Goal: Information Seeking & Learning: Learn about a topic

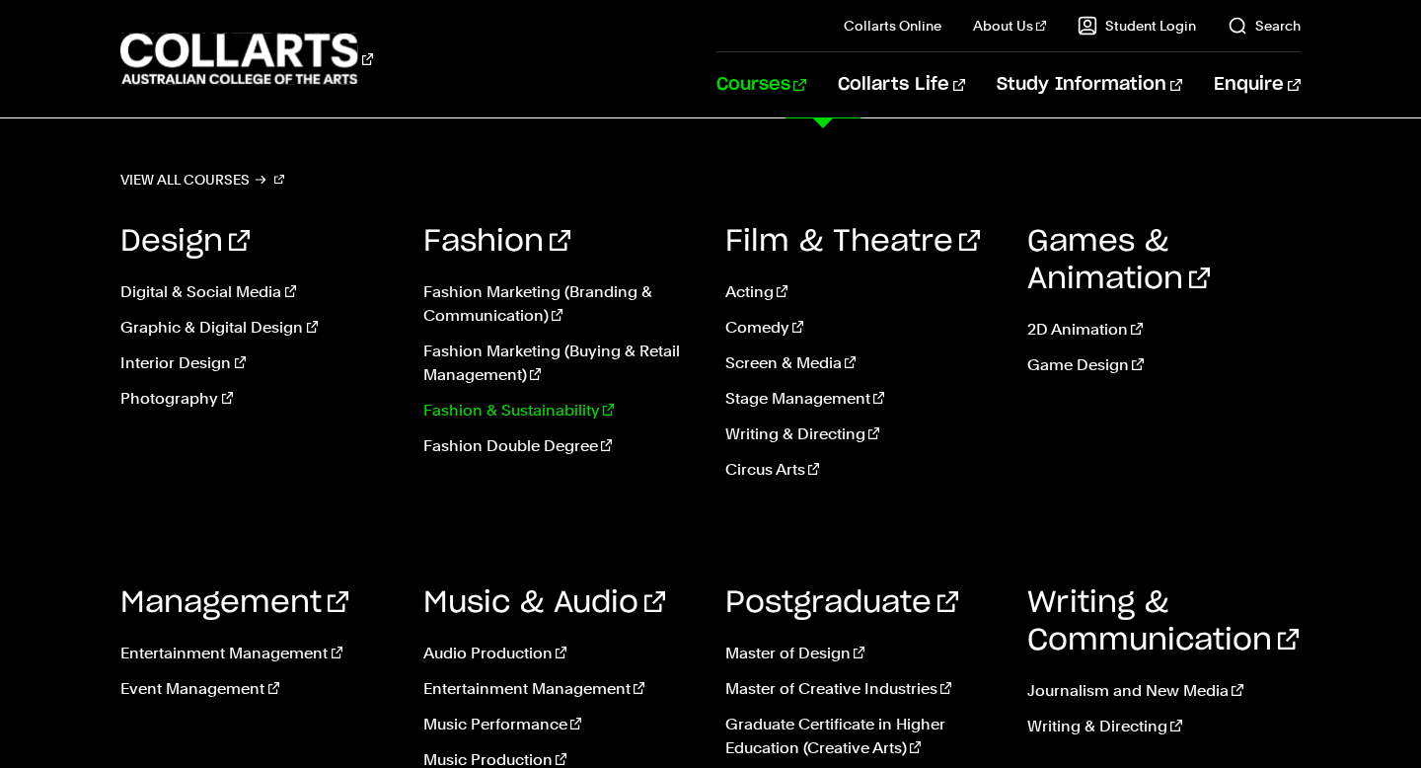
click at [494, 407] on link "Fashion & Sustainability" at bounding box center [559, 411] width 272 height 24
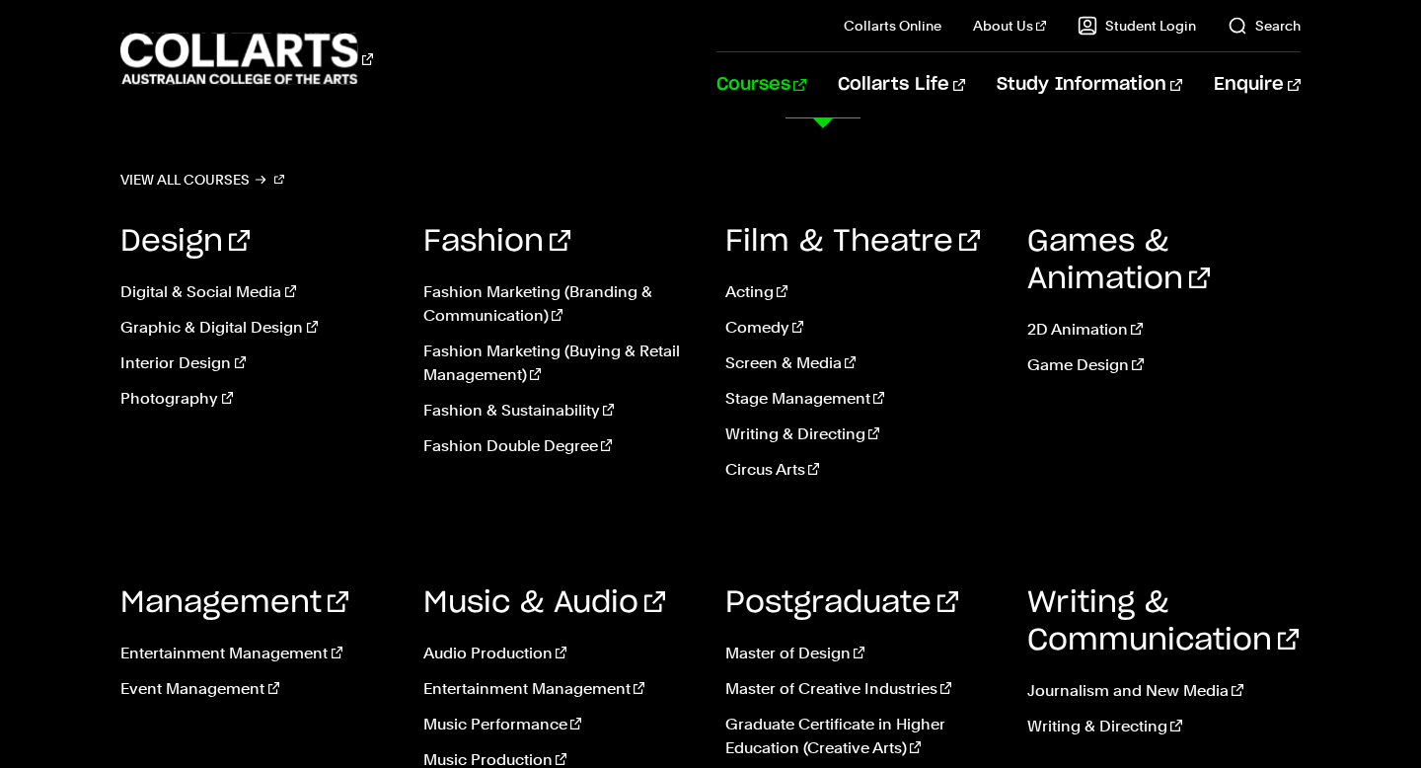
scroll to position [4576, 0]
click at [231, 327] on link "Graphic & Digital Design" at bounding box center [256, 328] width 272 height 24
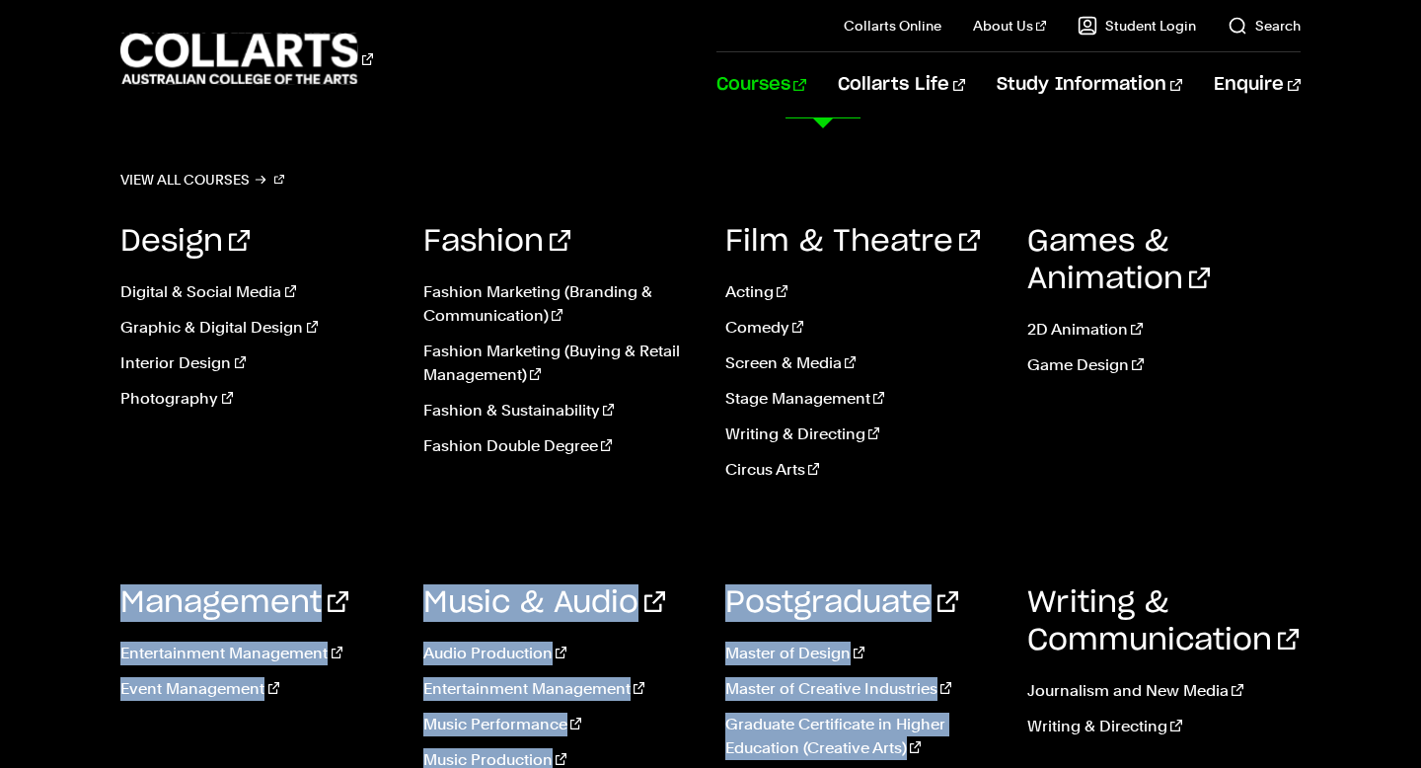
drag, startPoint x: 1019, startPoint y: 512, endPoint x: 1019, endPoint y: 598, distance: 85.8
click at [1019, 597] on div "Design Digital & Social Media Graphic & Digital Design Interior Design Photogra…" at bounding box center [709, 504] width 1179 height 622
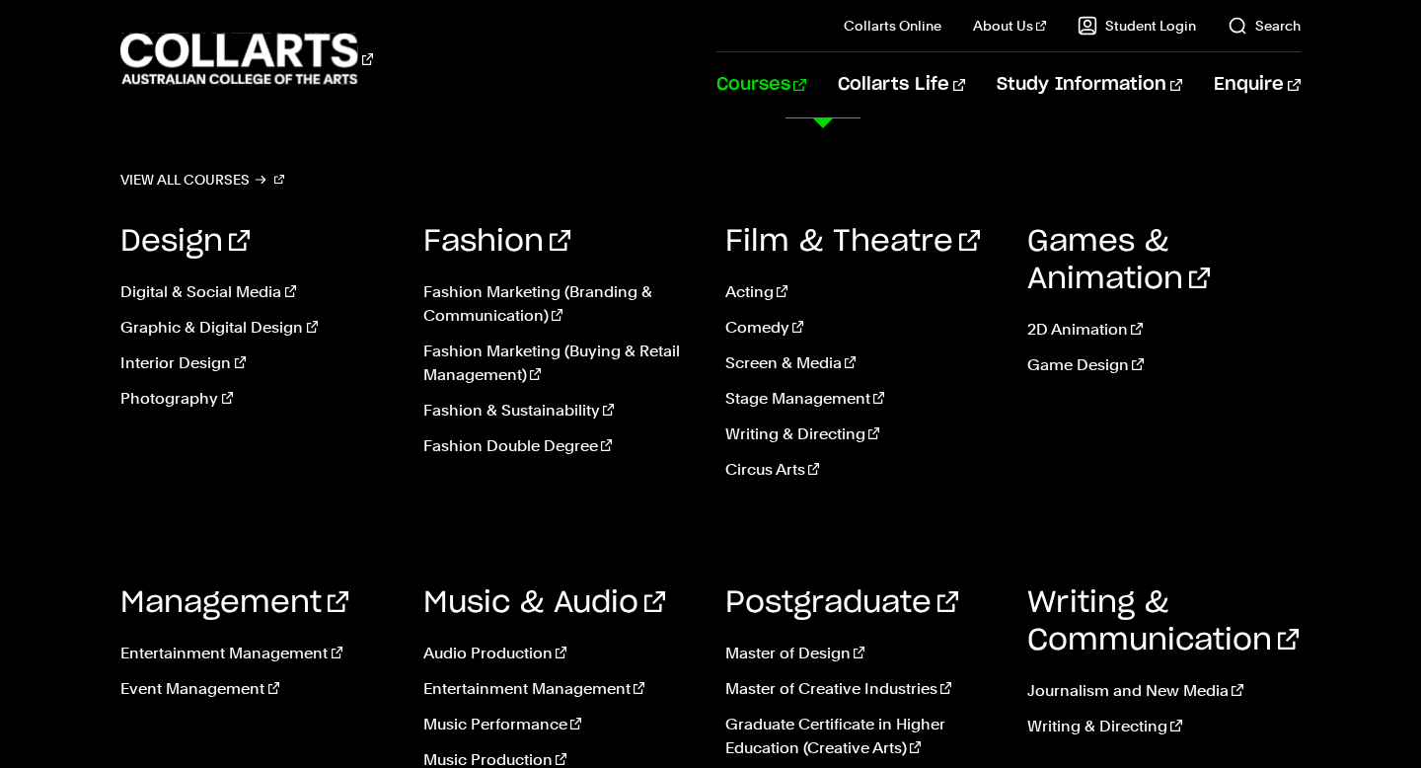
click at [1265, 421] on div "Games & Animation 2D Animation Game Design" at bounding box center [1163, 359] width 272 height 332
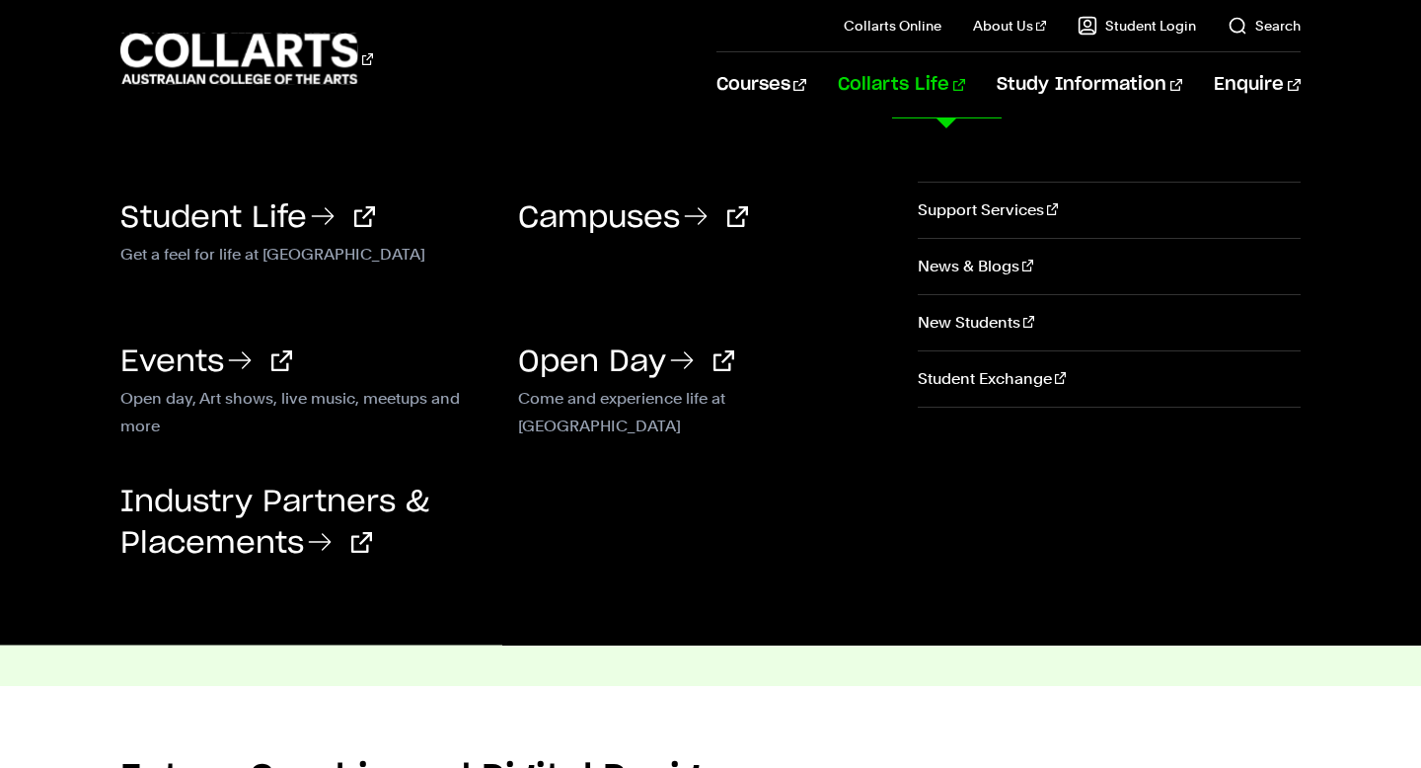
click at [932, 86] on link "Collarts Life" at bounding box center [901, 84] width 127 height 65
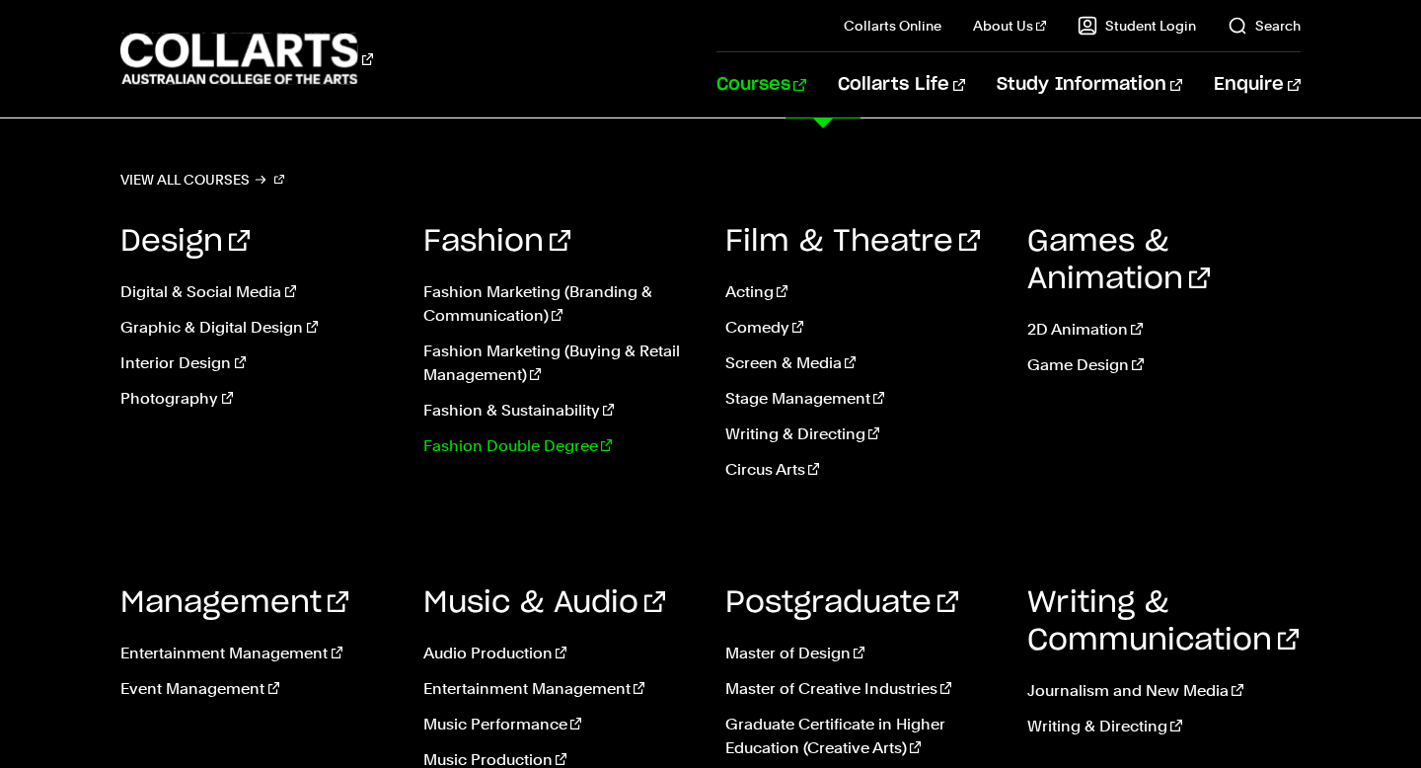
click at [509, 455] on link "Fashion Double Degree" at bounding box center [559, 446] width 272 height 24
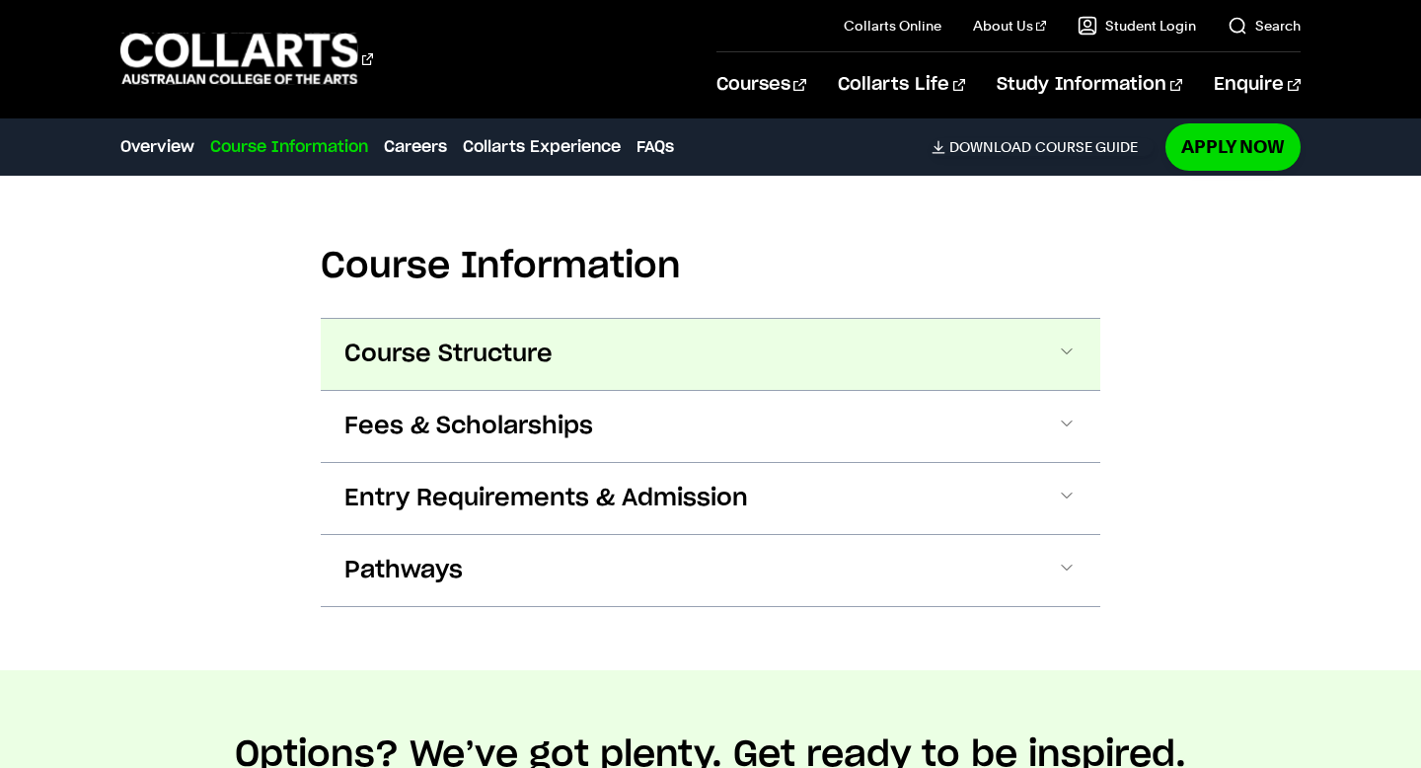
click at [625, 366] on button "Course Structure" at bounding box center [710, 354] width 779 height 71
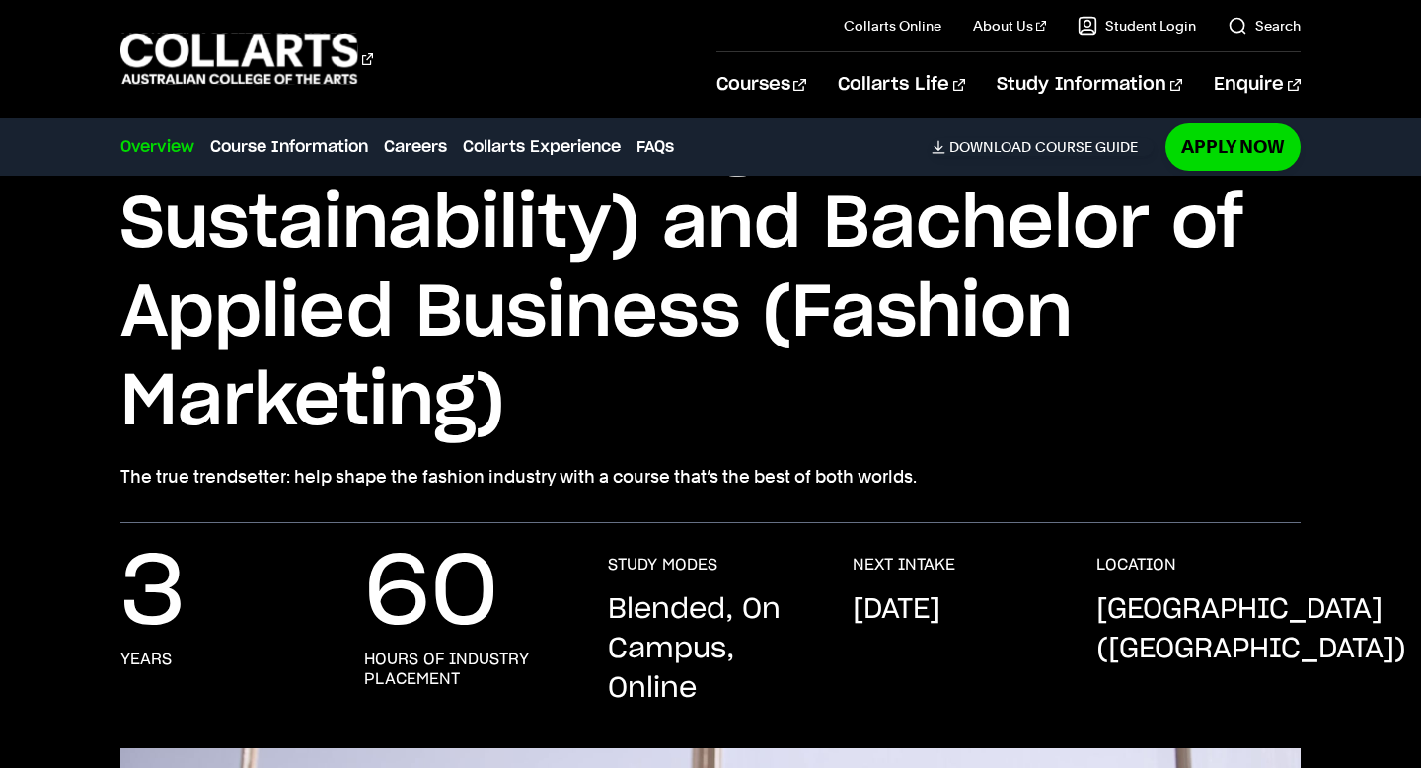
scroll to position [213, 0]
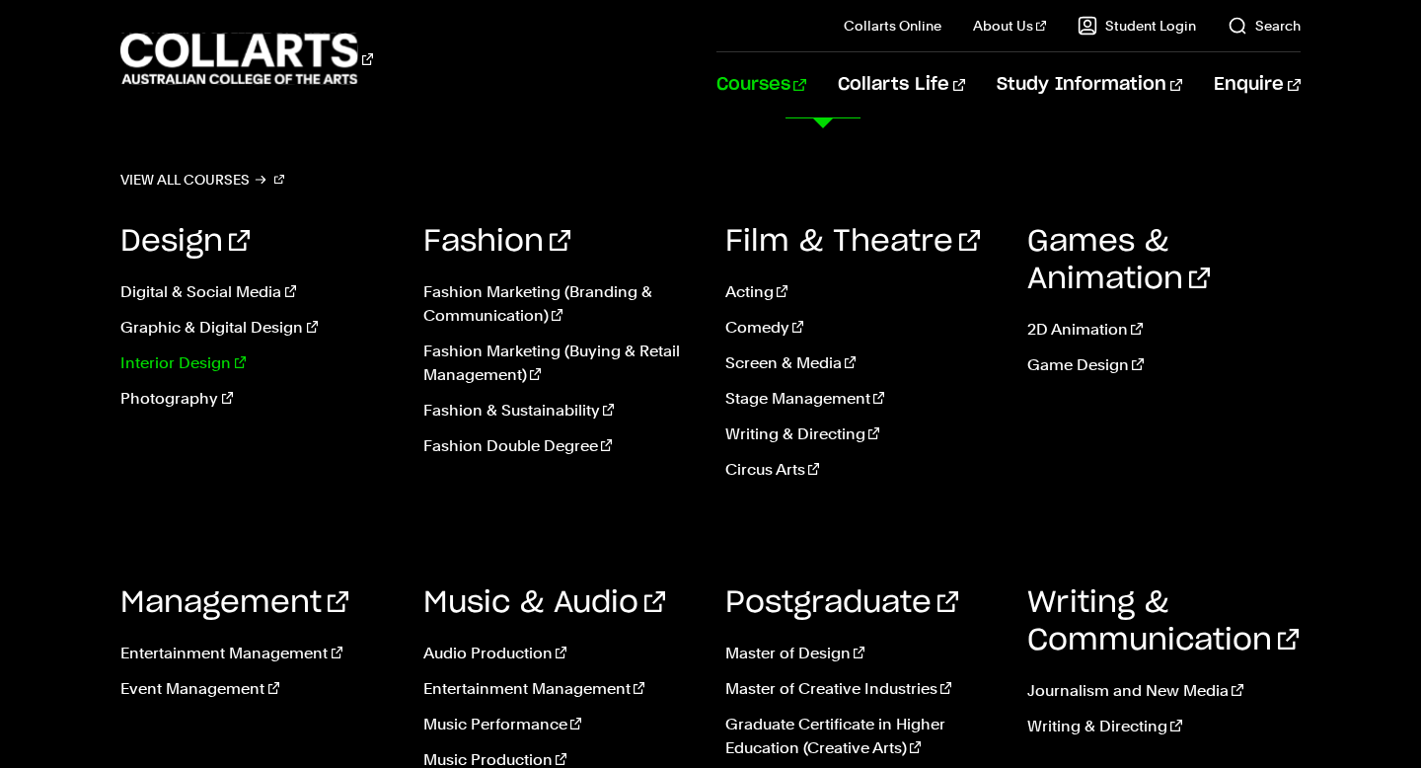
click at [199, 366] on link "Interior Design" at bounding box center [256, 363] width 272 height 24
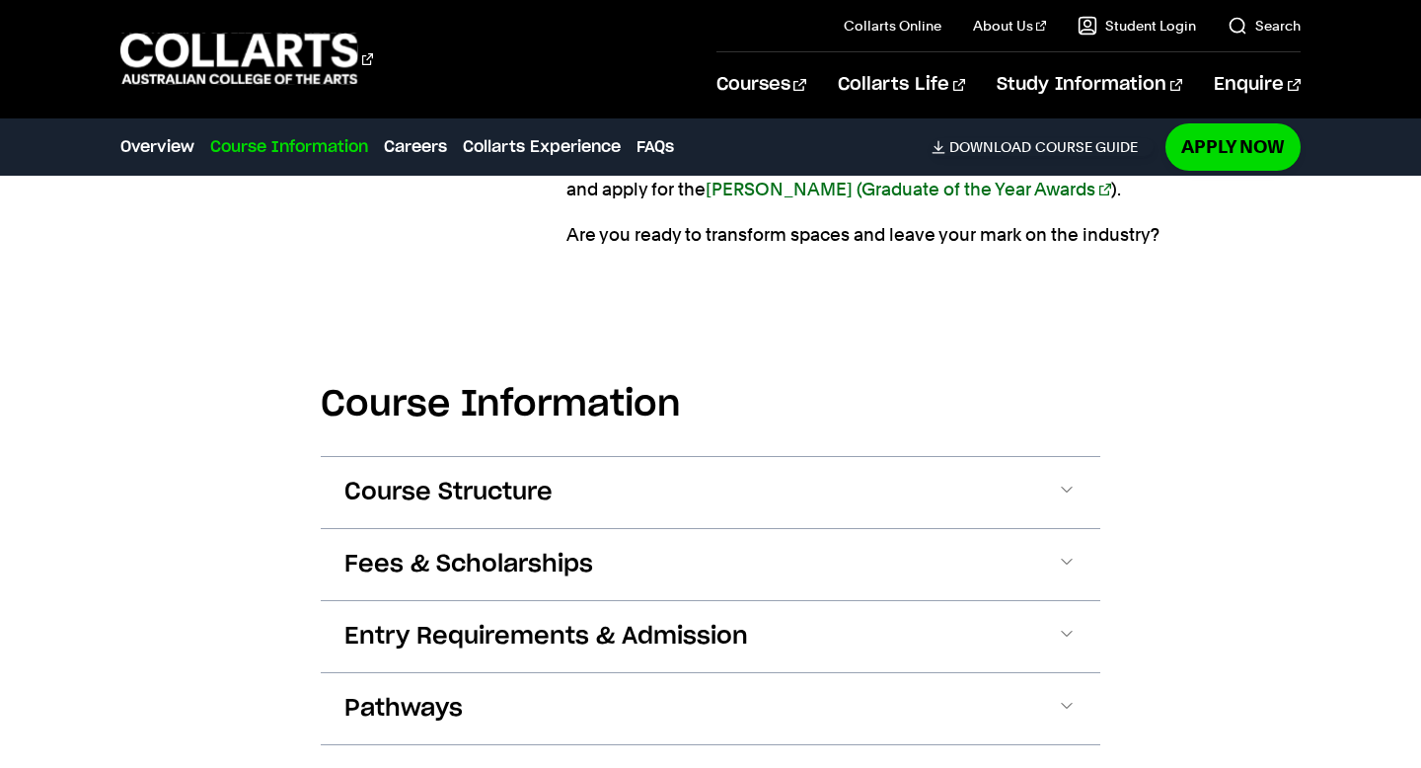
scroll to position [2173, 0]
